Goal: Task Accomplishment & Management: Manage account settings

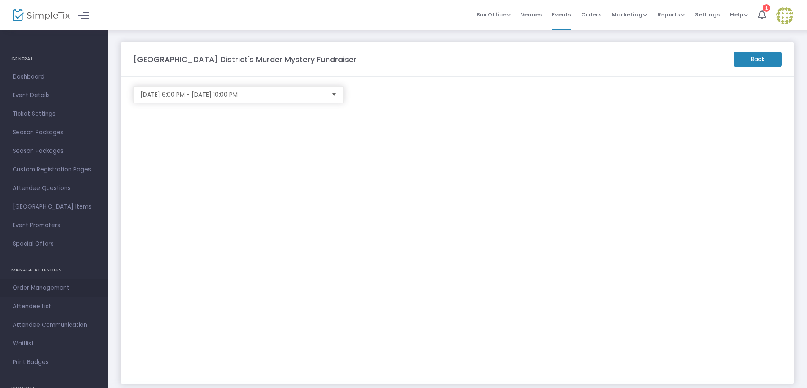
click at [31, 289] on span "Order Management" at bounding box center [54, 288] width 82 height 11
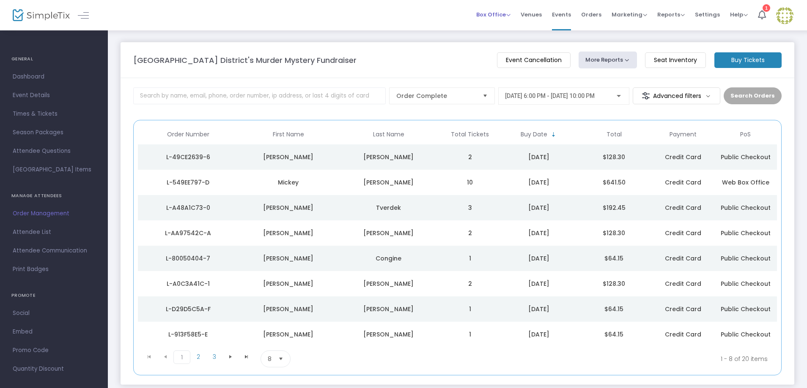
click at [496, 14] on span "Box Office" at bounding box center [493, 15] width 34 height 8
click at [500, 29] on li "Sell Tickets" at bounding box center [506, 28] width 60 height 16
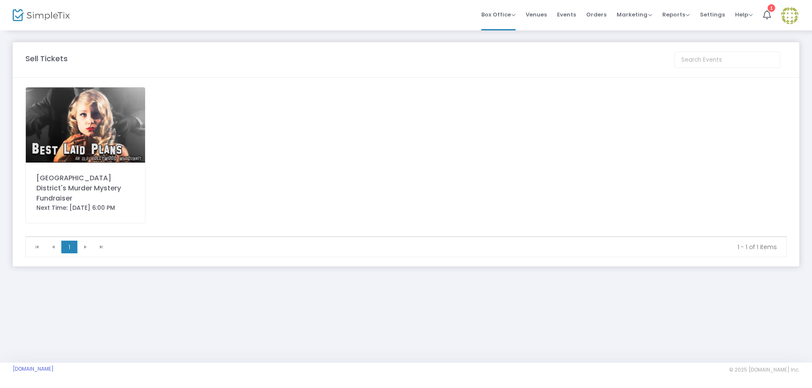
click at [107, 173] on div "[GEOGRAPHIC_DATA] District's Murder Mystery Fundraiser" at bounding box center [85, 188] width 98 height 30
click at [55, 139] on img at bounding box center [85, 125] width 119 height 75
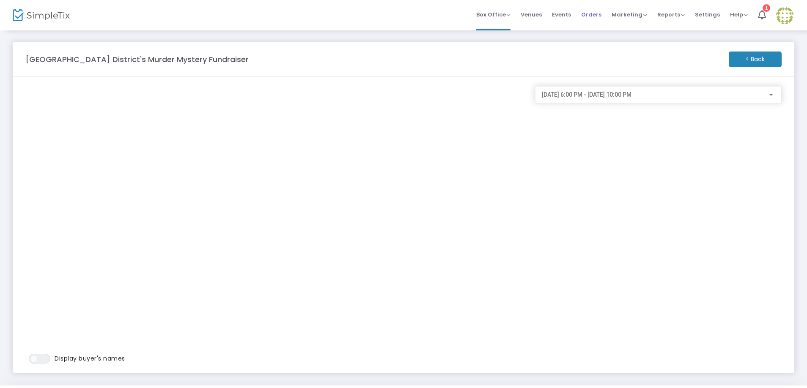
click at [593, 15] on span "Orders" at bounding box center [591, 15] width 20 height 22
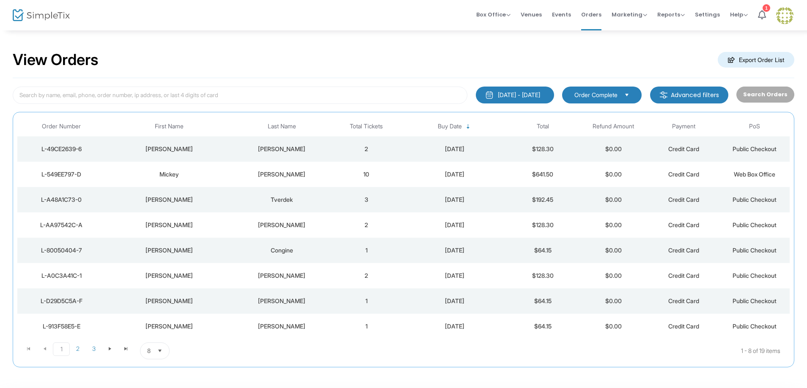
click at [41, 25] on div at bounding box center [33, 15] width 41 height 30
click at [45, 16] on img at bounding box center [41, 15] width 57 height 12
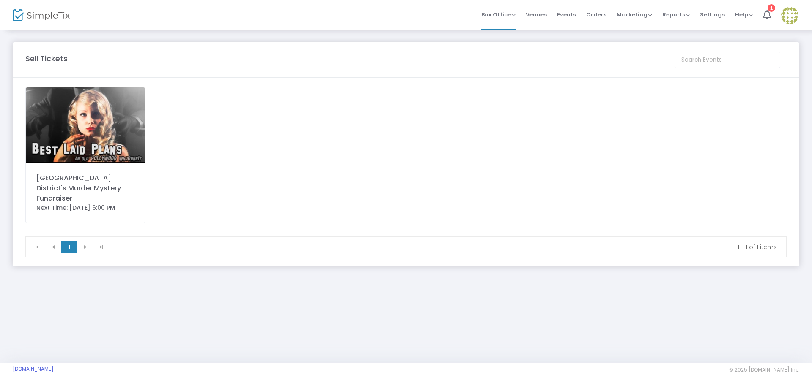
click at [115, 127] on img at bounding box center [85, 125] width 119 height 75
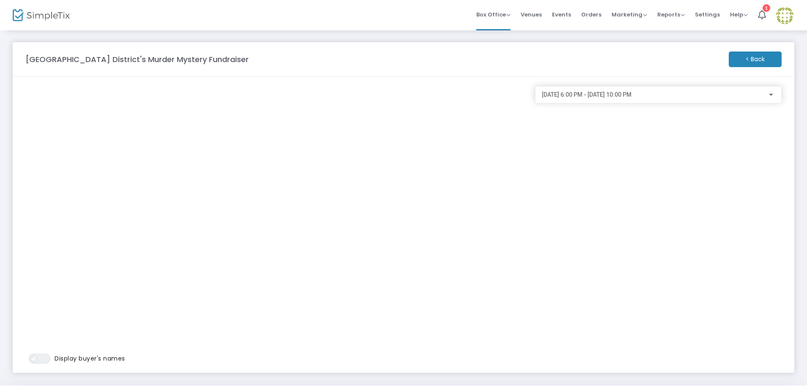
click at [34, 357] on span at bounding box center [34, 360] width 8 height 8
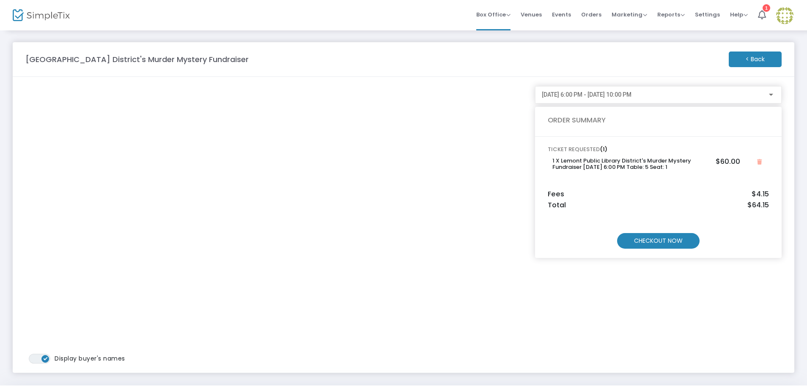
click at [748, 54] on m-button "< Back" at bounding box center [754, 60] width 53 height 16
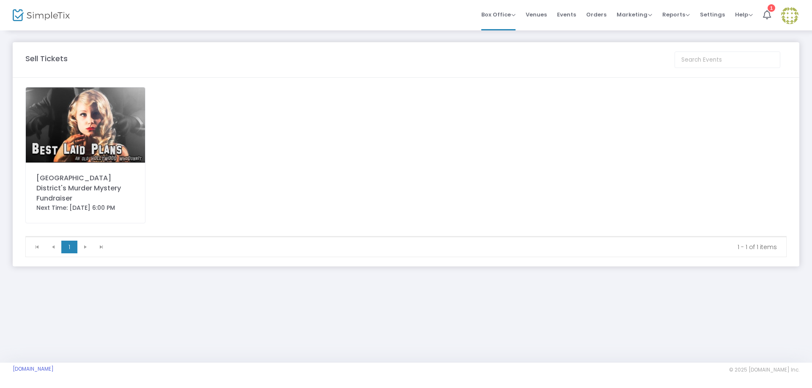
click at [64, 93] on img at bounding box center [85, 125] width 119 height 75
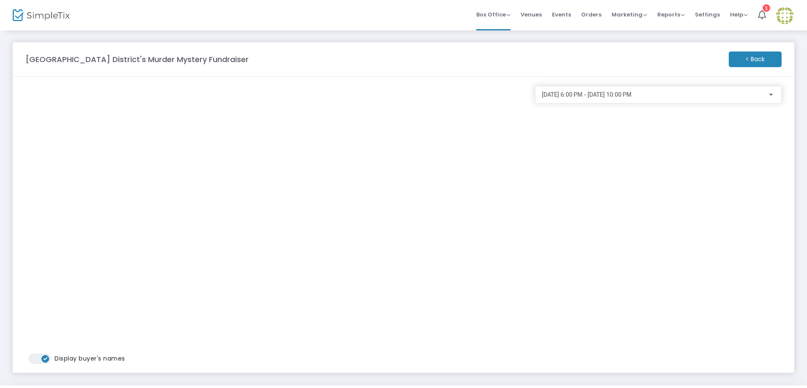
click at [559, 252] on div "11/14/2025 @ 6:00 PM - 11/14/2025 @ 10:00 PM" at bounding box center [658, 225] width 254 height 278
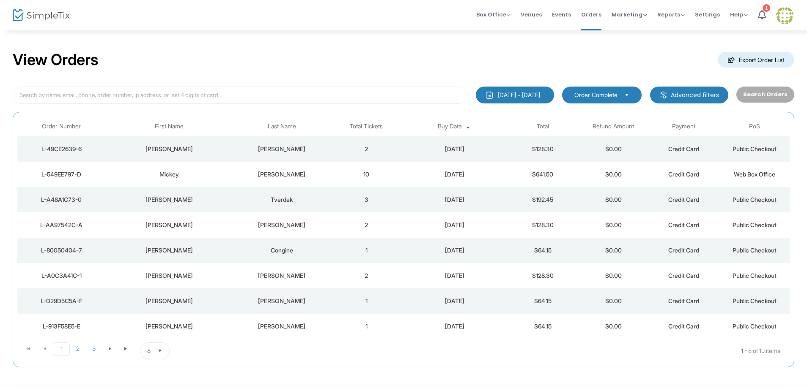
click at [33, 14] on img at bounding box center [41, 15] width 57 height 12
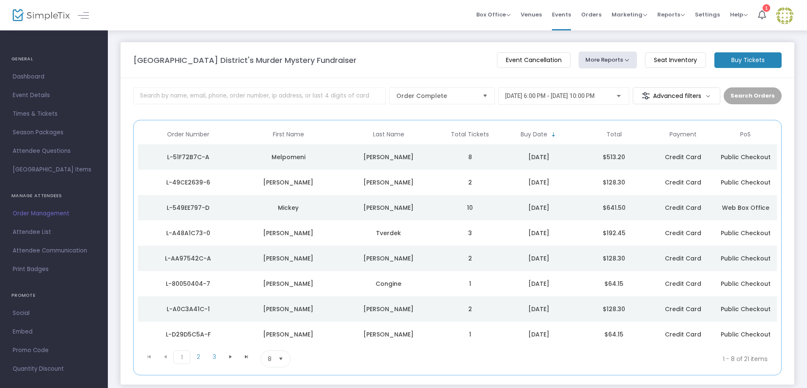
click at [33, 214] on span "Order Management" at bounding box center [54, 213] width 82 height 11
click at [38, 77] on span "Dashboard" at bounding box center [54, 76] width 82 height 11
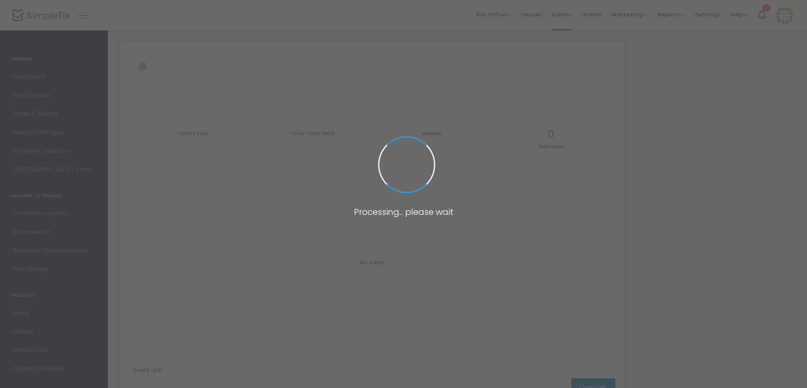
type input "[URL][DOMAIN_NAME]"
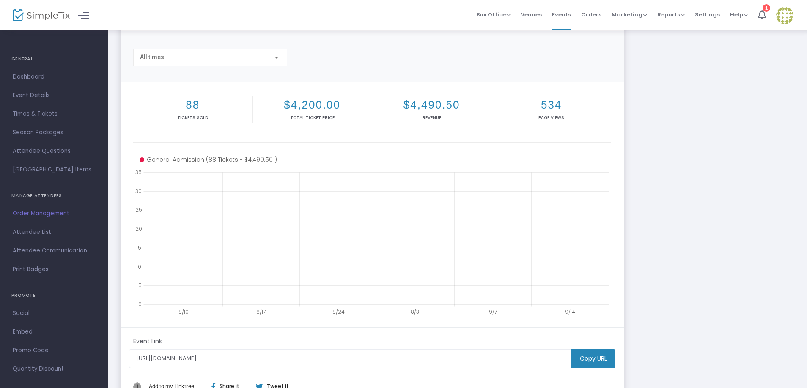
scroll to position [85, 0]
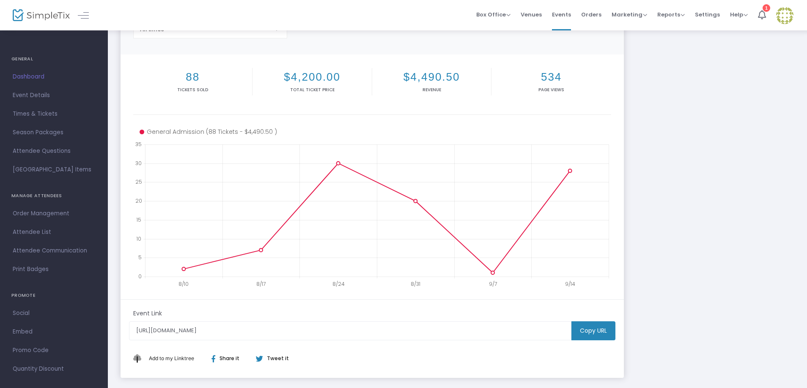
click at [36, 71] on link "Dashboard" at bounding box center [54, 77] width 108 height 19
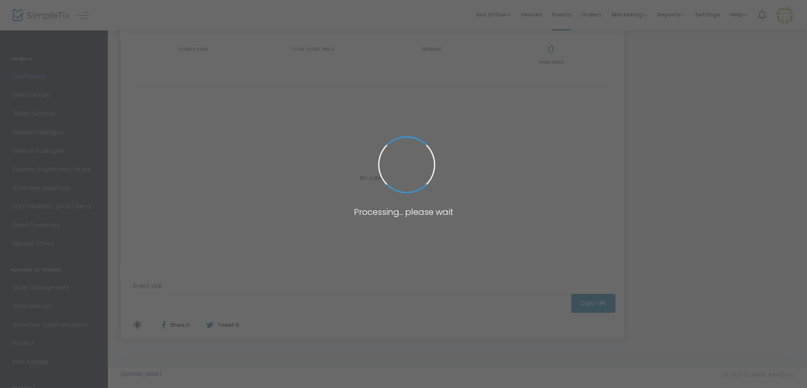
type input "https://www.simpletix.com/e/lemont-public-library-district-s-murder-my-tickets-…"
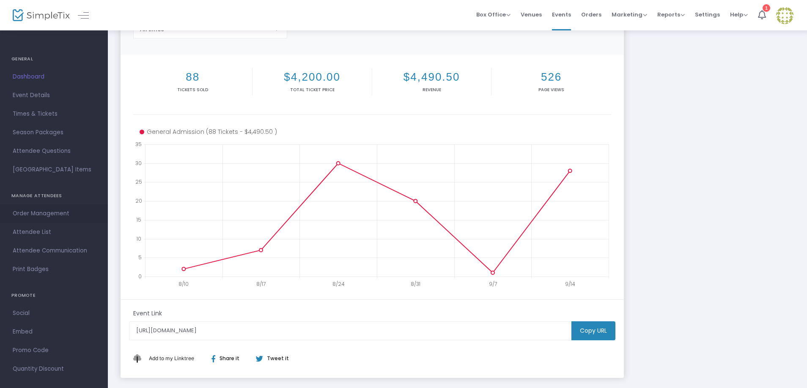
click at [49, 216] on span "Order Management" at bounding box center [54, 213] width 82 height 11
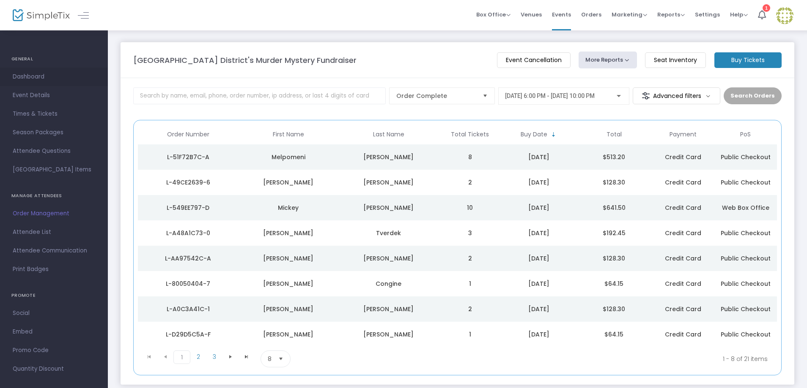
click at [35, 78] on span "Dashboard" at bounding box center [54, 76] width 82 height 11
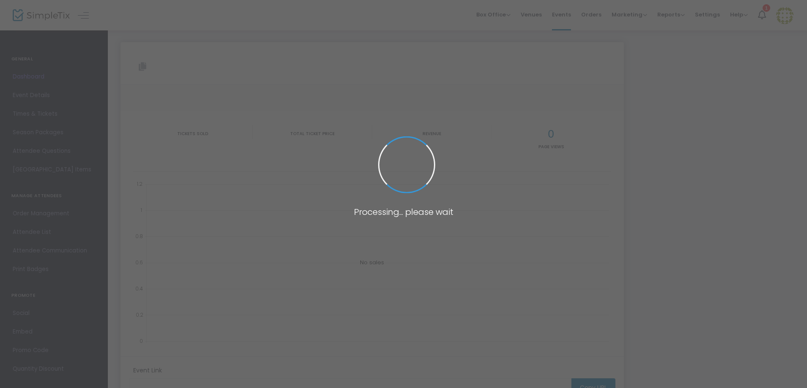
type input "https://www.simpletix.com/e/lemont-public-library-district-s-murder-my-tickets-…"
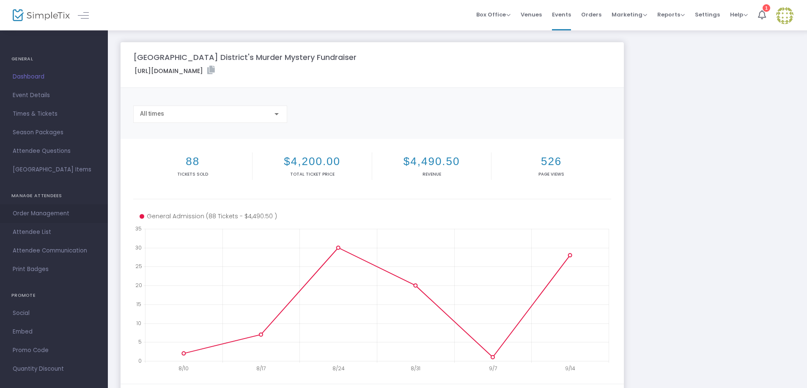
click at [39, 211] on span "Order Management" at bounding box center [54, 213] width 82 height 11
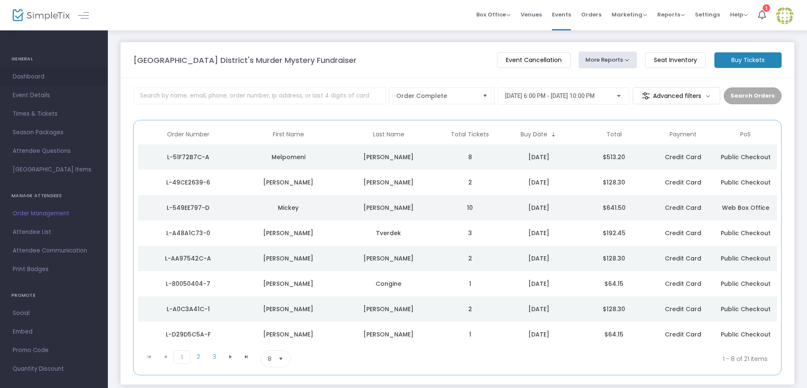
click at [38, 75] on span "Dashboard" at bounding box center [54, 76] width 82 height 11
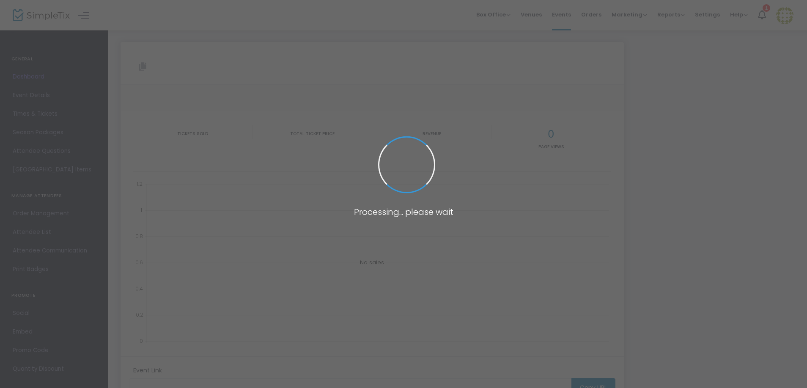
type input "https://www.simpletix.com/e/lemont-public-library-district-s-murder-my-tickets-…"
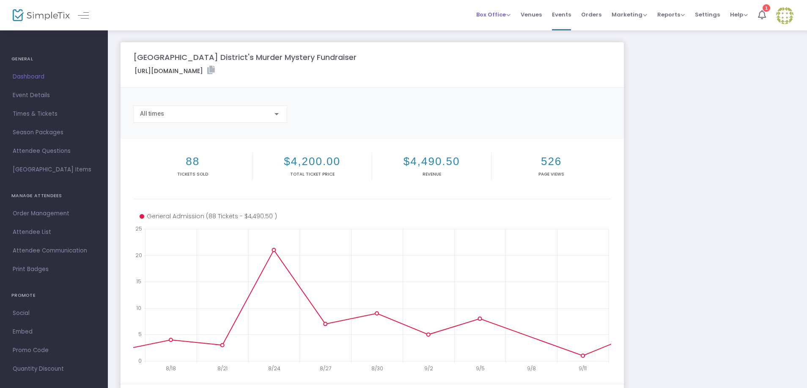
click at [505, 14] on span "Box Office" at bounding box center [493, 15] width 34 height 8
click at [594, 13] on span "Orders" at bounding box center [591, 15] width 20 height 22
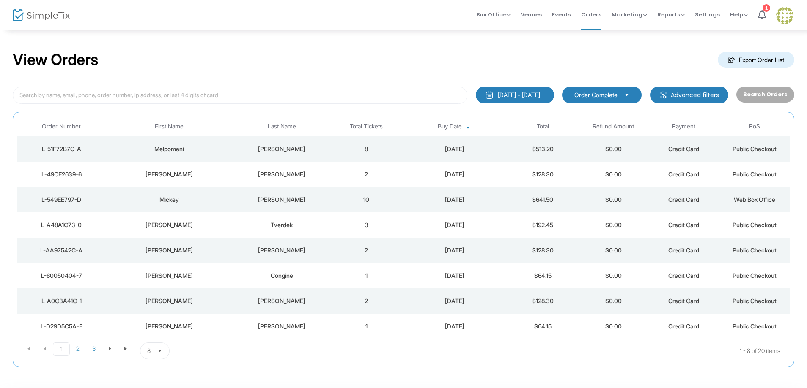
click at [57, 15] on img at bounding box center [41, 15] width 57 height 12
